Goal: Task Accomplishment & Management: Manage account settings

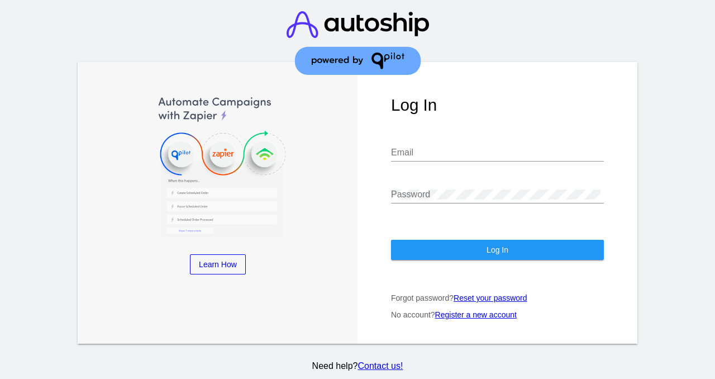
type input "[EMAIL_ADDRESS][DOMAIN_NAME]"
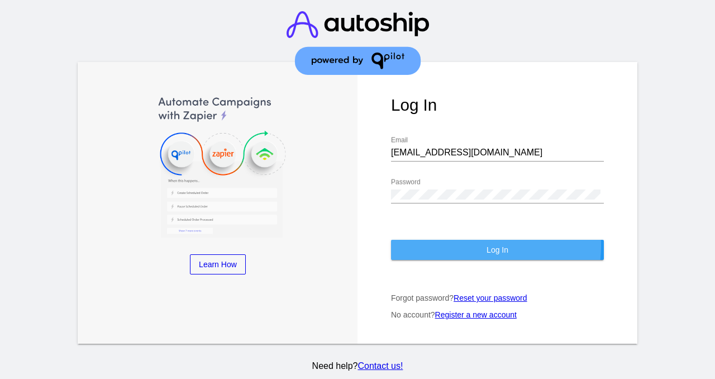
drag, startPoint x: 464, startPoint y: 247, endPoint x: 519, endPoint y: 119, distance: 139.2
click at [464, 247] on button "Log In" at bounding box center [497, 250] width 213 height 20
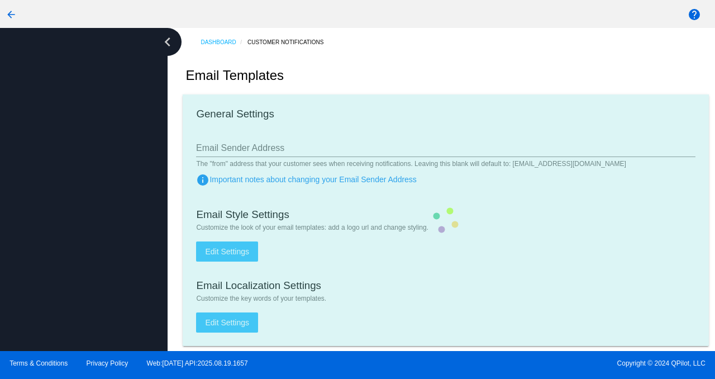
type input "[EMAIL_ADDRESS][DOMAIN_NAME]"
checkbox input "true"
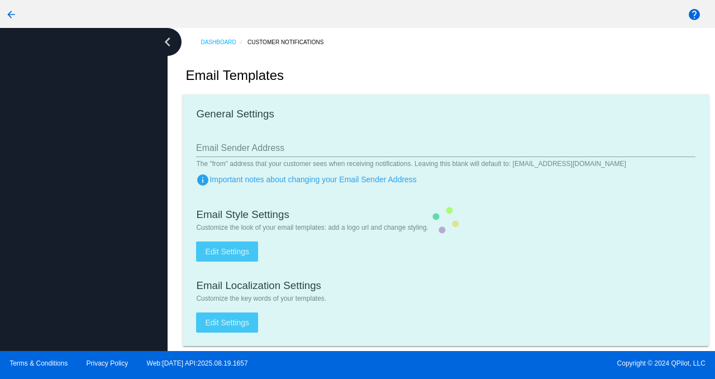
type input "[PERSON_NAME][EMAIL_ADDRESS][DOMAIN_NAME]"
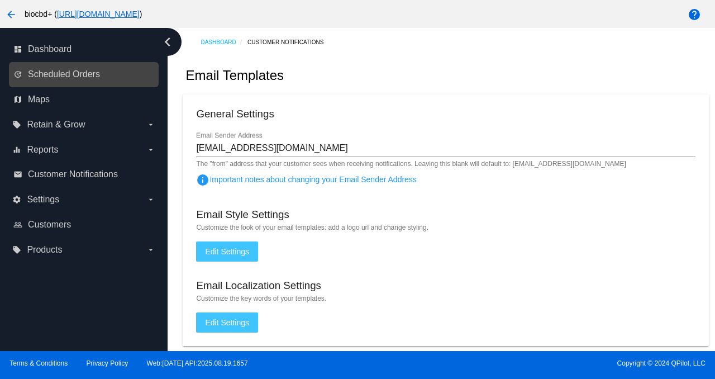
click at [101, 74] on link "update Scheduled Orders" at bounding box center [84, 74] width 142 height 18
